Goal: Find specific page/section: Find specific page/section

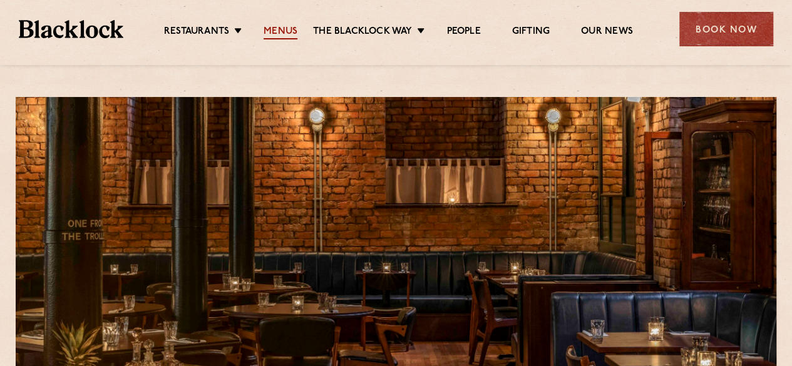
click at [274, 27] on link "Menus" at bounding box center [280, 33] width 34 height 14
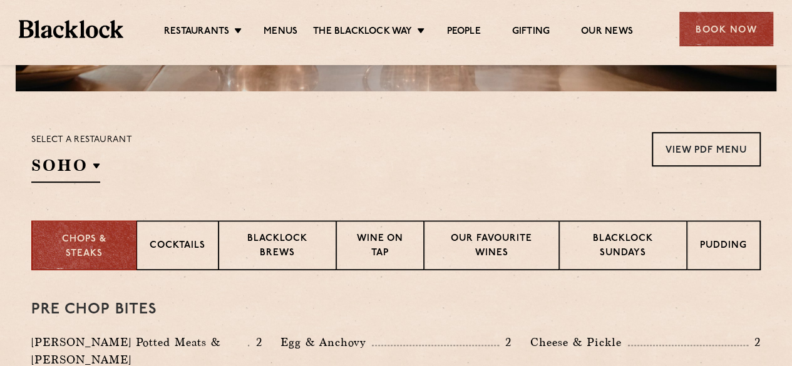
scroll to position [370, 0]
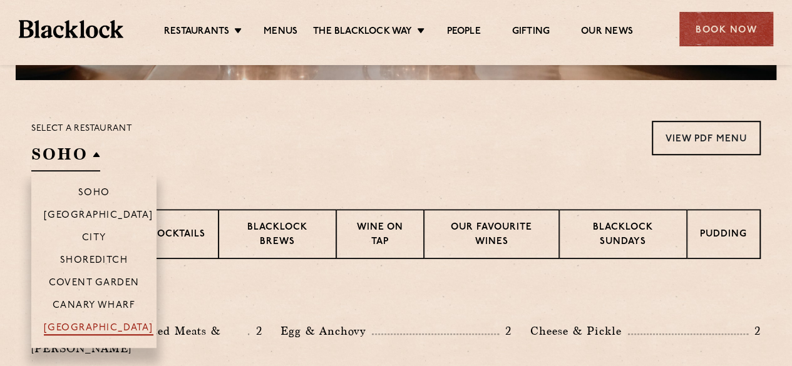
click at [94, 326] on p "[GEOGRAPHIC_DATA]" at bounding box center [99, 329] width 110 height 13
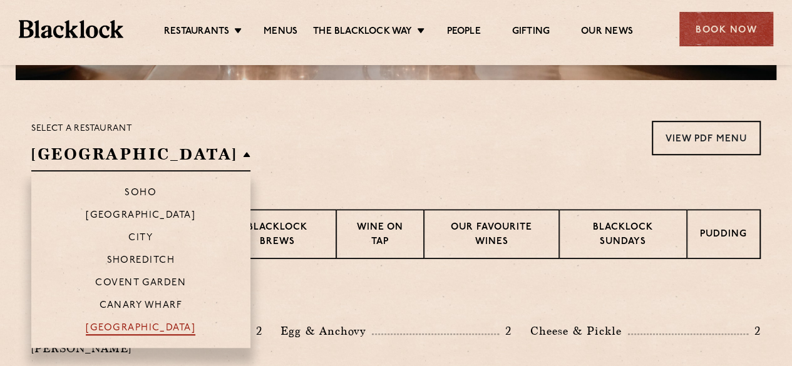
click at [94, 326] on p "[GEOGRAPHIC_DATA]" at bounding box center [141, 329] width 110 height 13
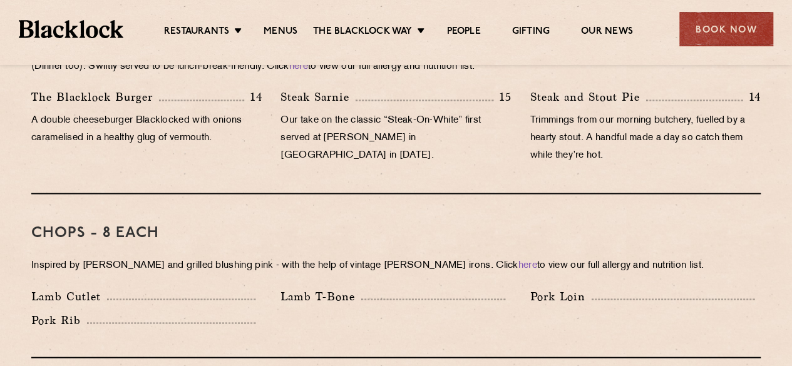
scroll to position [576, 0]
